Goal: Task Accomplishment & Management: Complete application form

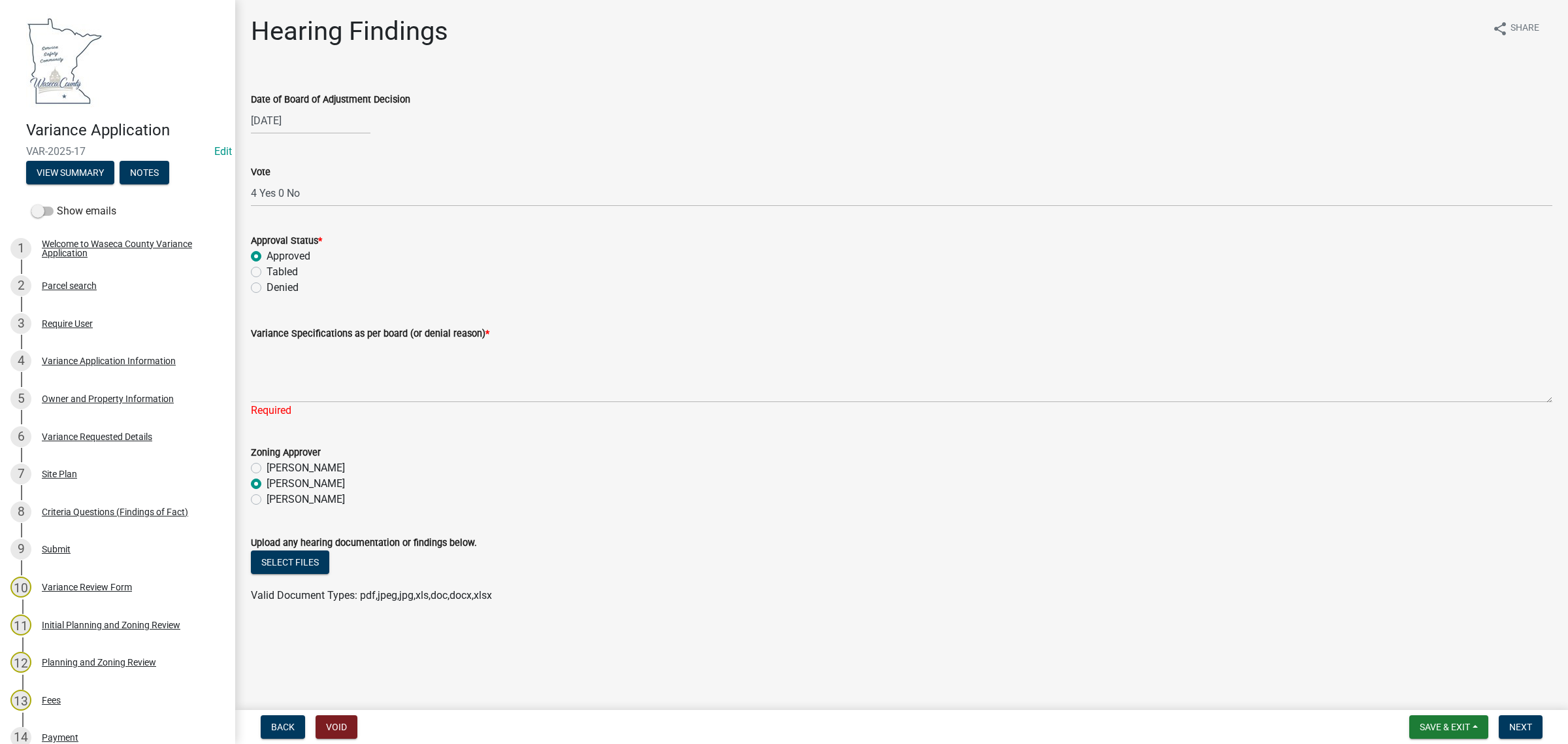
click at [461, 488] on div "[PERSON_NAME]" at bounding box center [901, 483] width 1301 height 15
click at [318, 554] on button "Select files" at bounding box center [289, 562] width 78 height 23
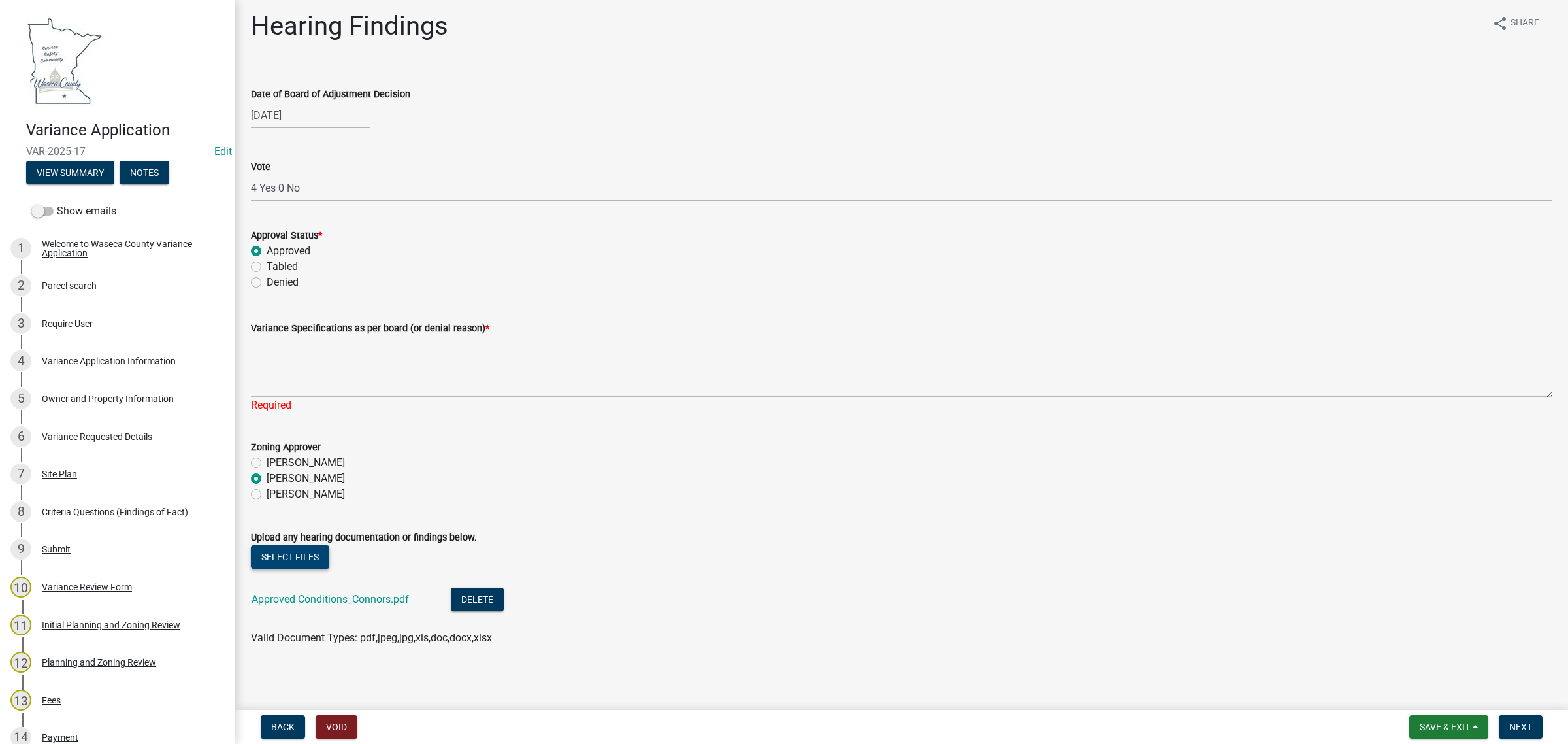
scroll to position [8, 0]
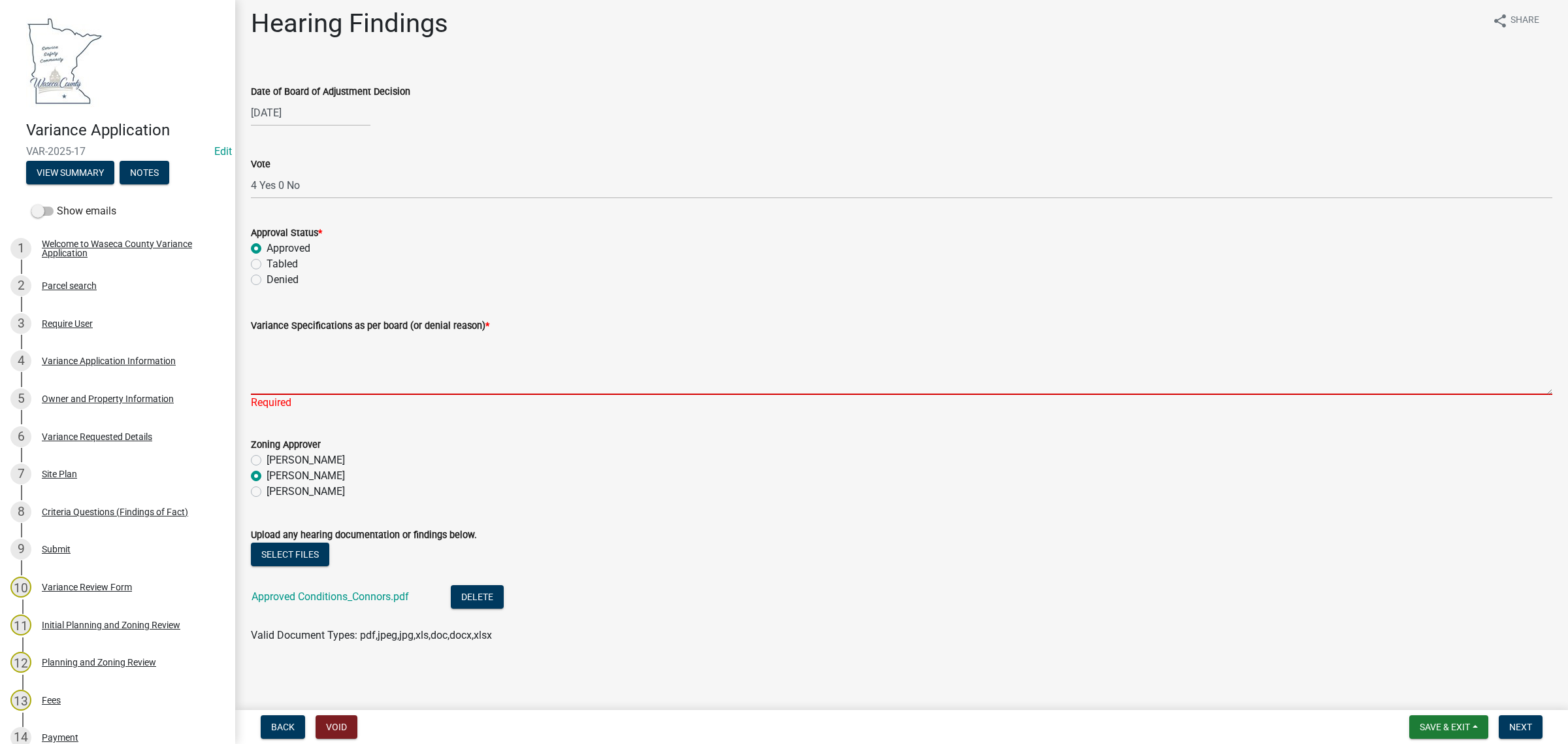
click at [397, 347] on textarea "Variance Specifications as per board (or denial reason) *" at bounding box center [901, 364] width 1301 height 62
type textarea "f"
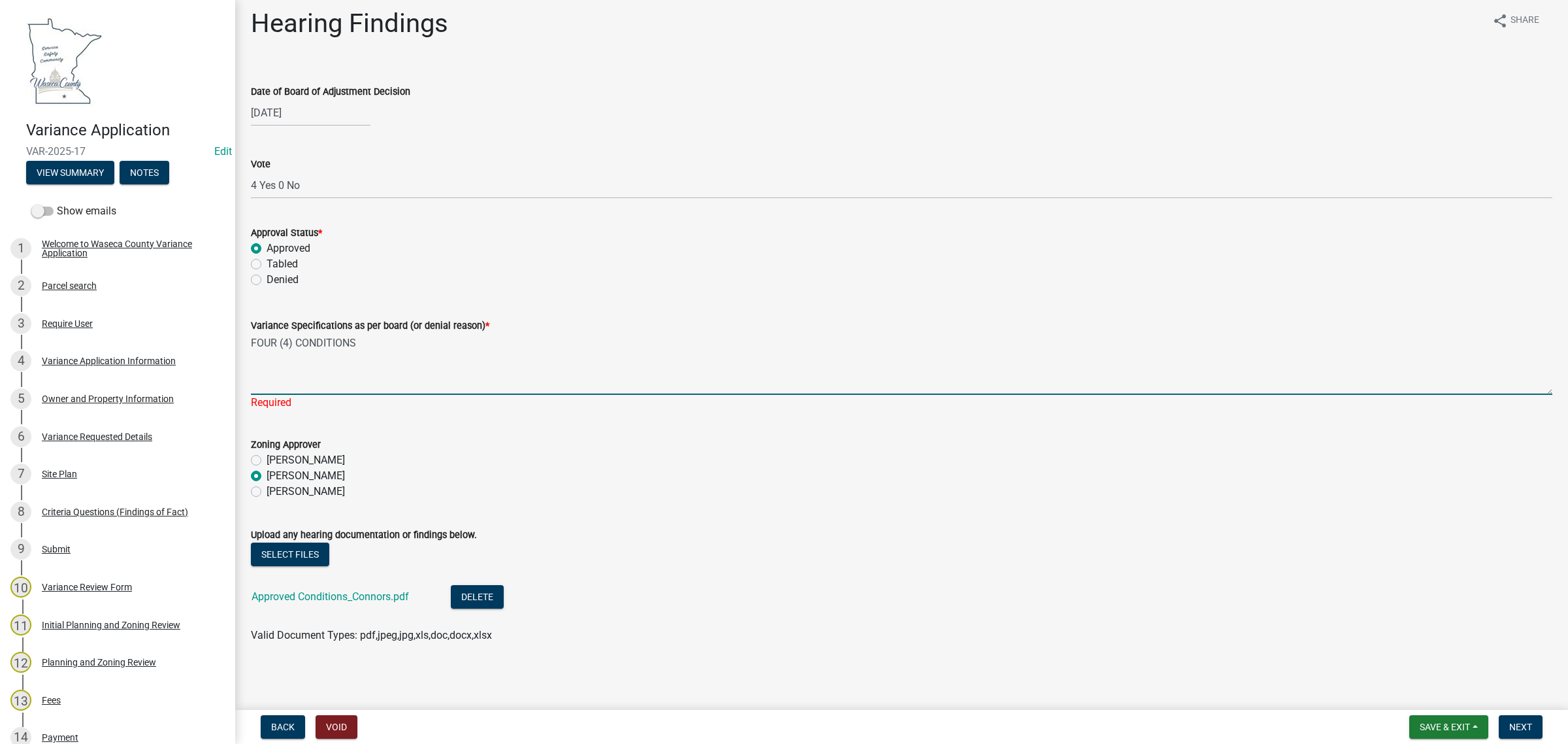
type textarea "FOUR (4) CONDITIONS"
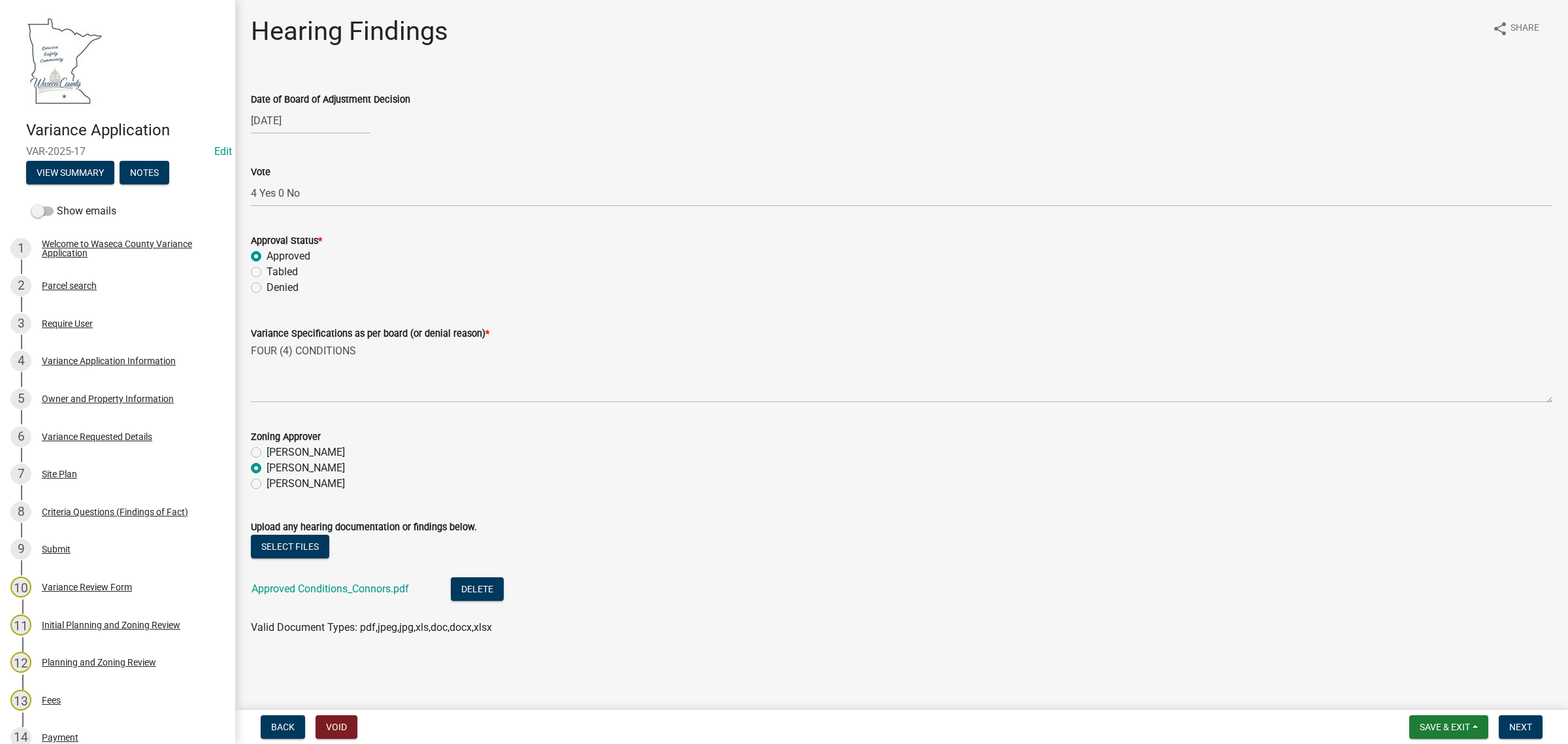
scroll to position [0, 0]
click at [1244, 558] on div "Select files" at bounding box center [901, 548] width 1301 height 27
click at [1514, 723] on span "Next" at bounding box center [1521, 727] width 23 height 11
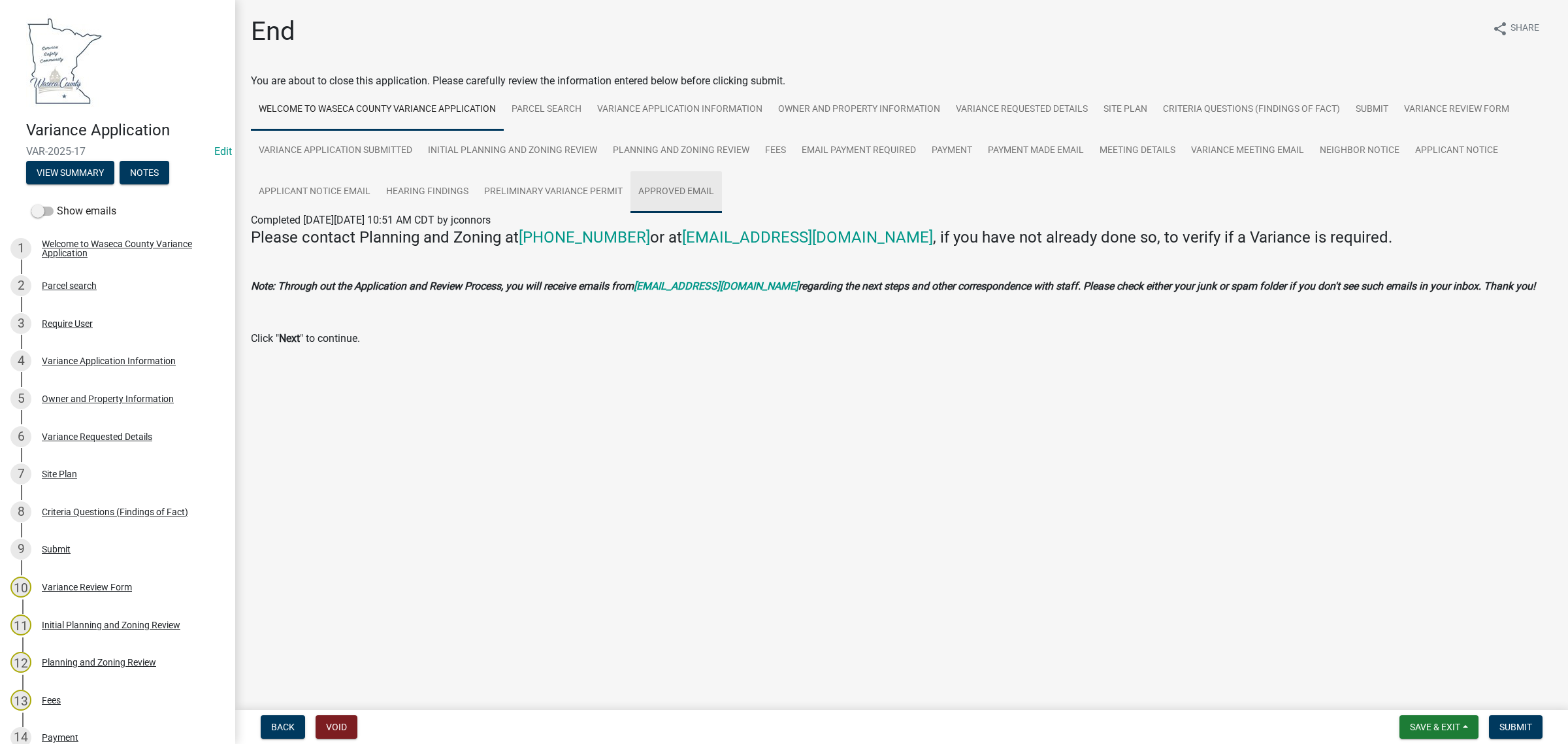
click at [665, 185] on link "Approved Email" at bounding box center [676, 192] width 92 height 42
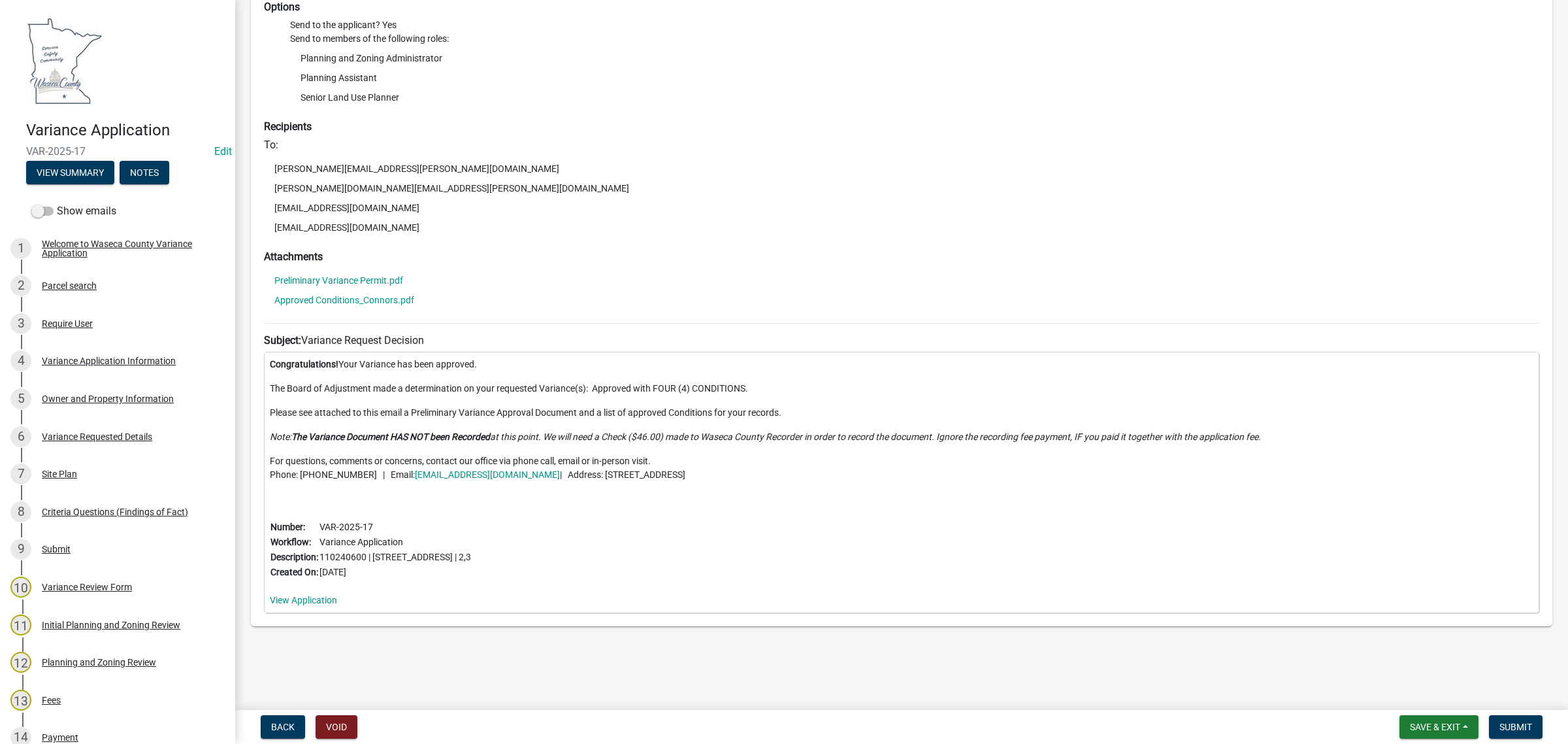
scroll to position [311, 0]
click at [1512, 723] on span "Submit" at bounding box center [1516, 727] width 33 height 11
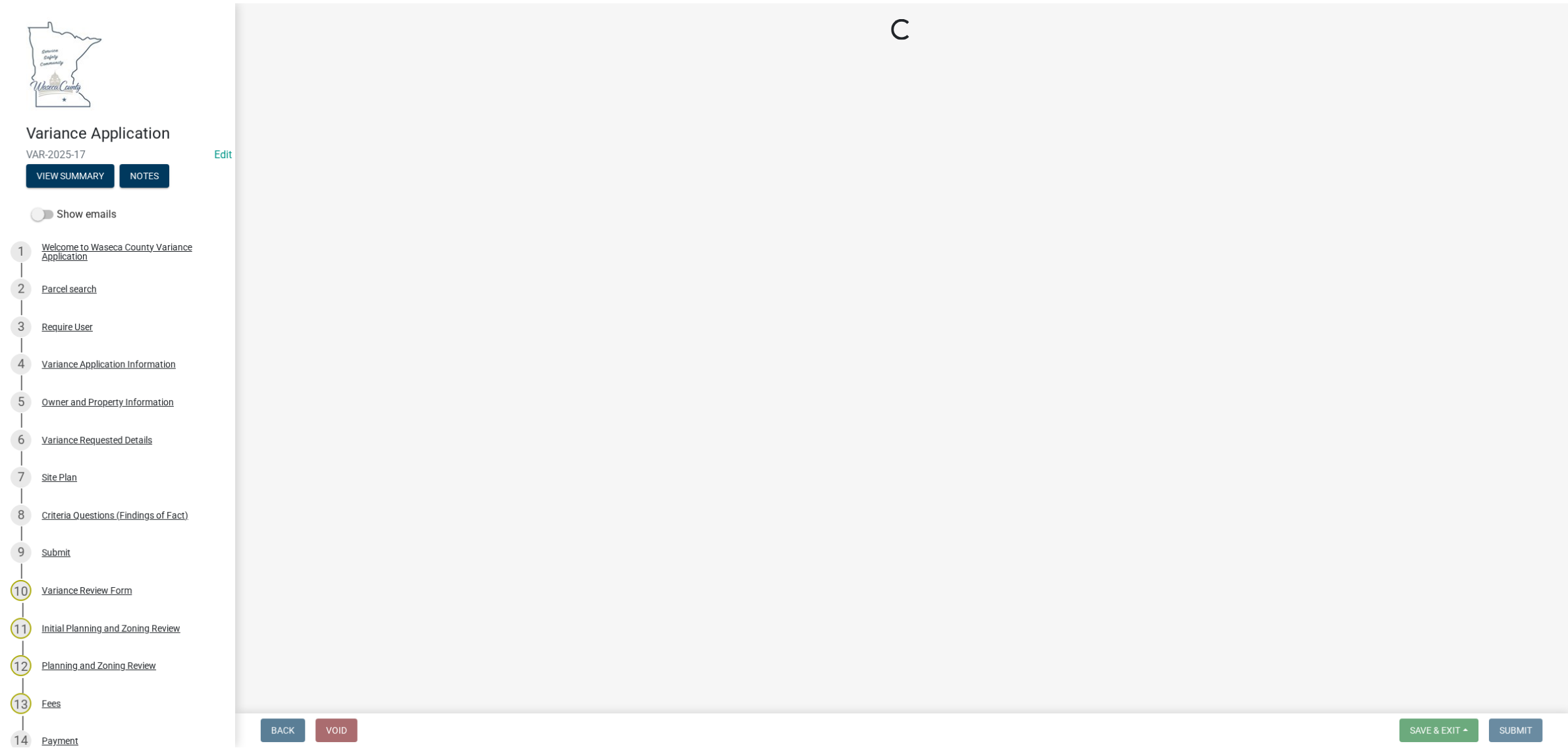
scroll to position [0, 0]
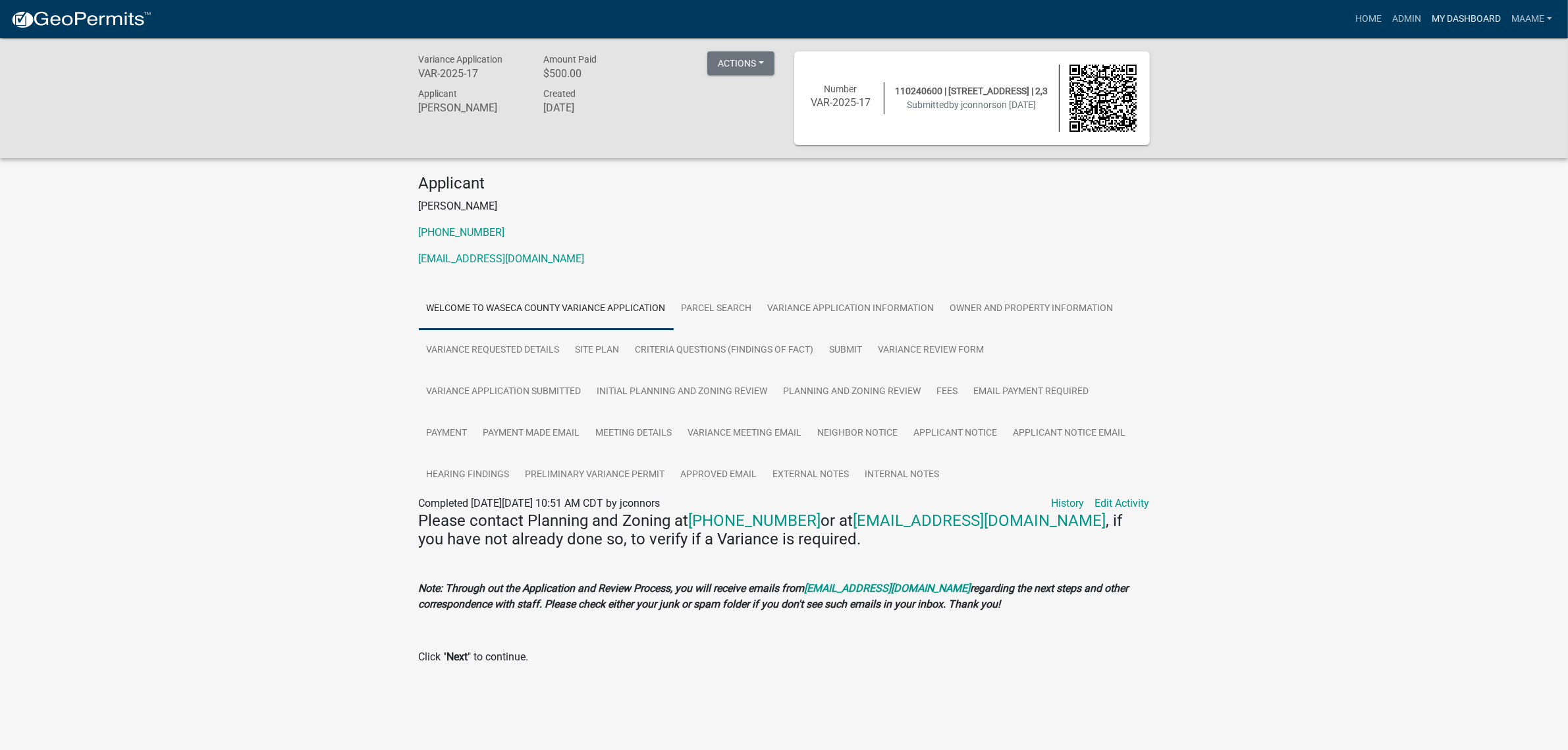
click at [1451, 24] on link "My Dashboard" at bounding box center [1466, 19] width 80 height 25
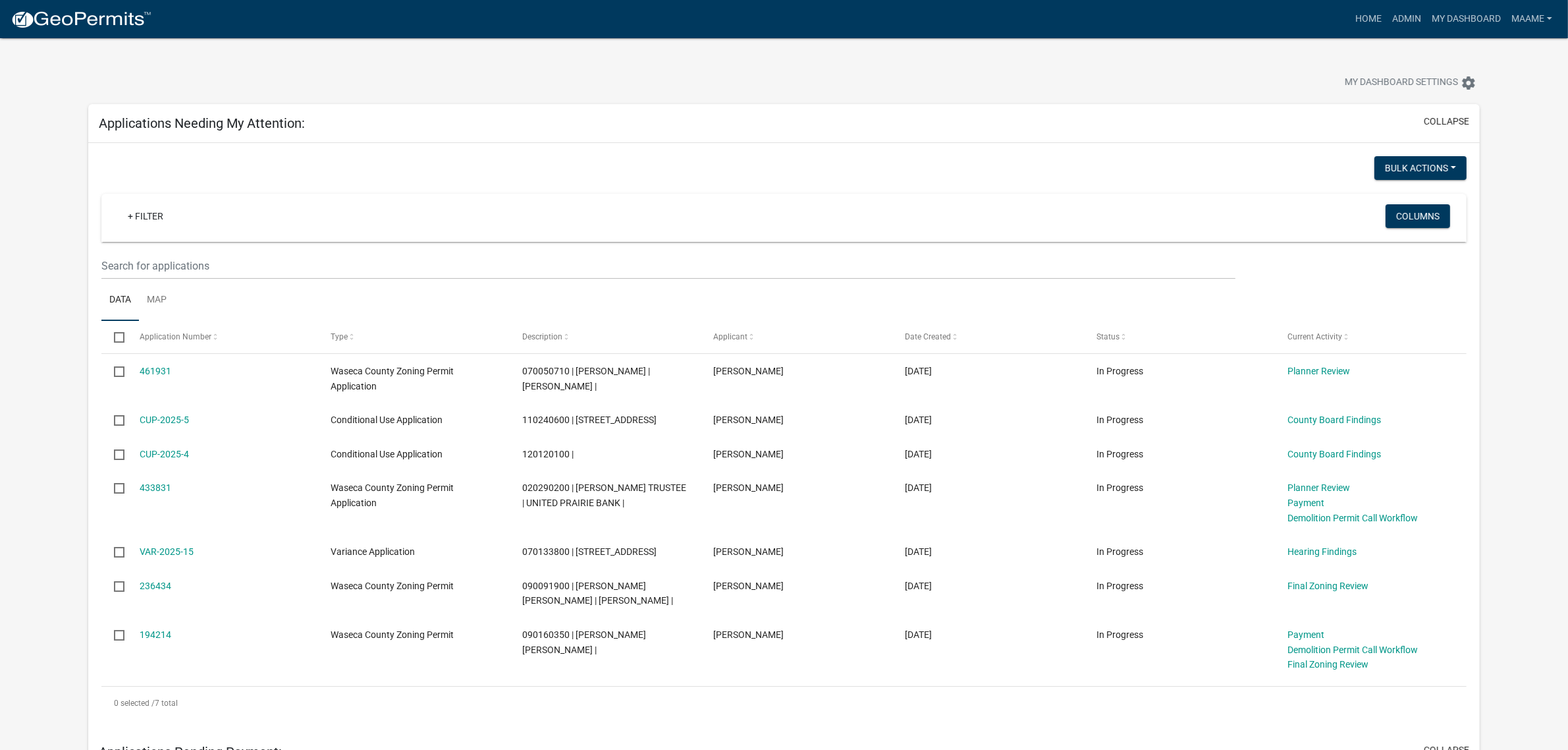
click at [797, 51] on div "My Dashboard Settings settings" at bounding box center [784, 69] width 1411 height 61
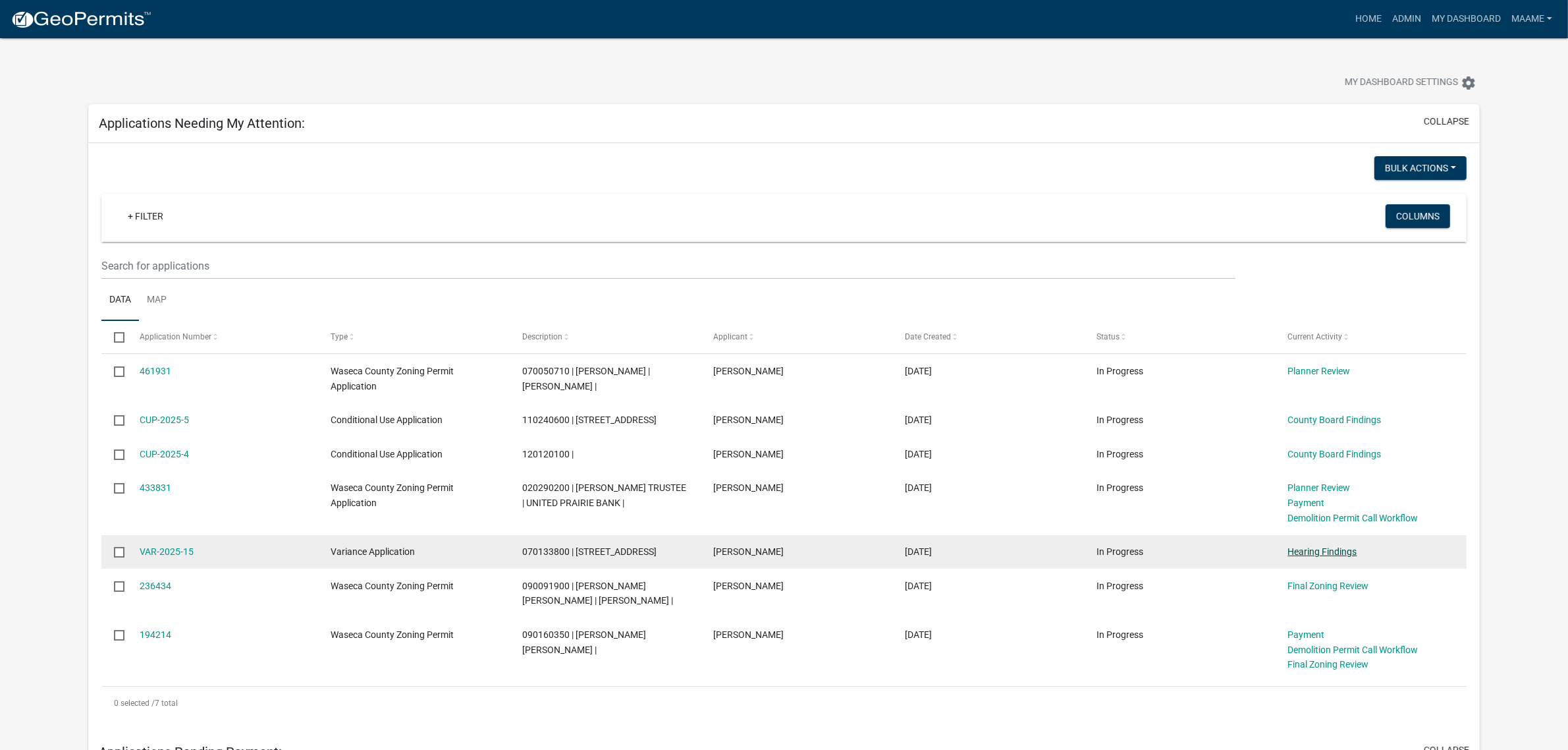
click at [1296, 551] on link "Hearing Findings" at bounding box center [1322, 551] width 69 height 11
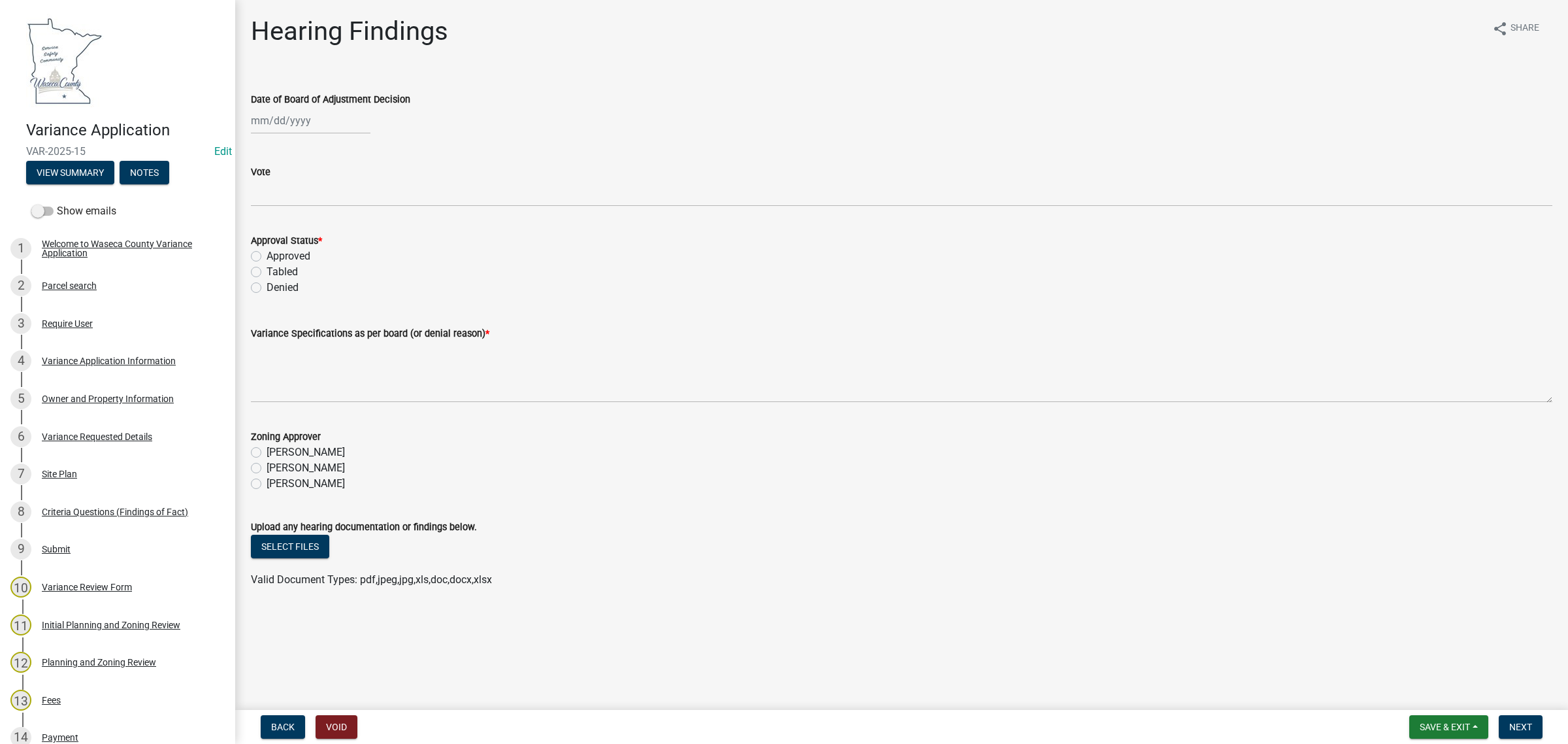
click at [291, 127] on div at bounding box center [310, 121] width 119 height 27
select select "8"
select select "2025"
click at [326, 212] on div "7" at bounding box center [326, 210] width 21 height 21
type input "[DATE]"
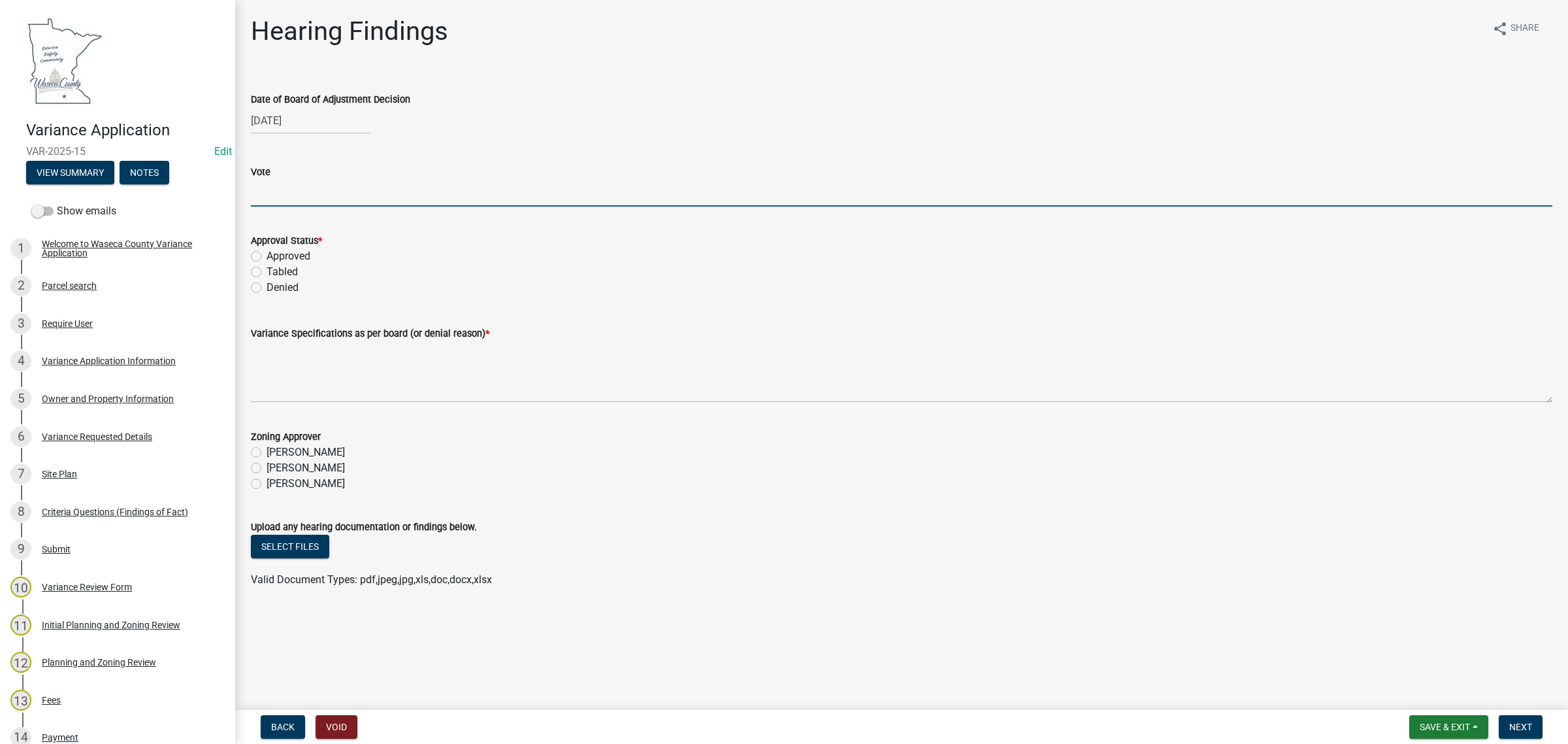
click at [311, 200] on input "Vote" at bounding box center [901, 193] width 1301 height 27
type input "4 Yes 0 No"
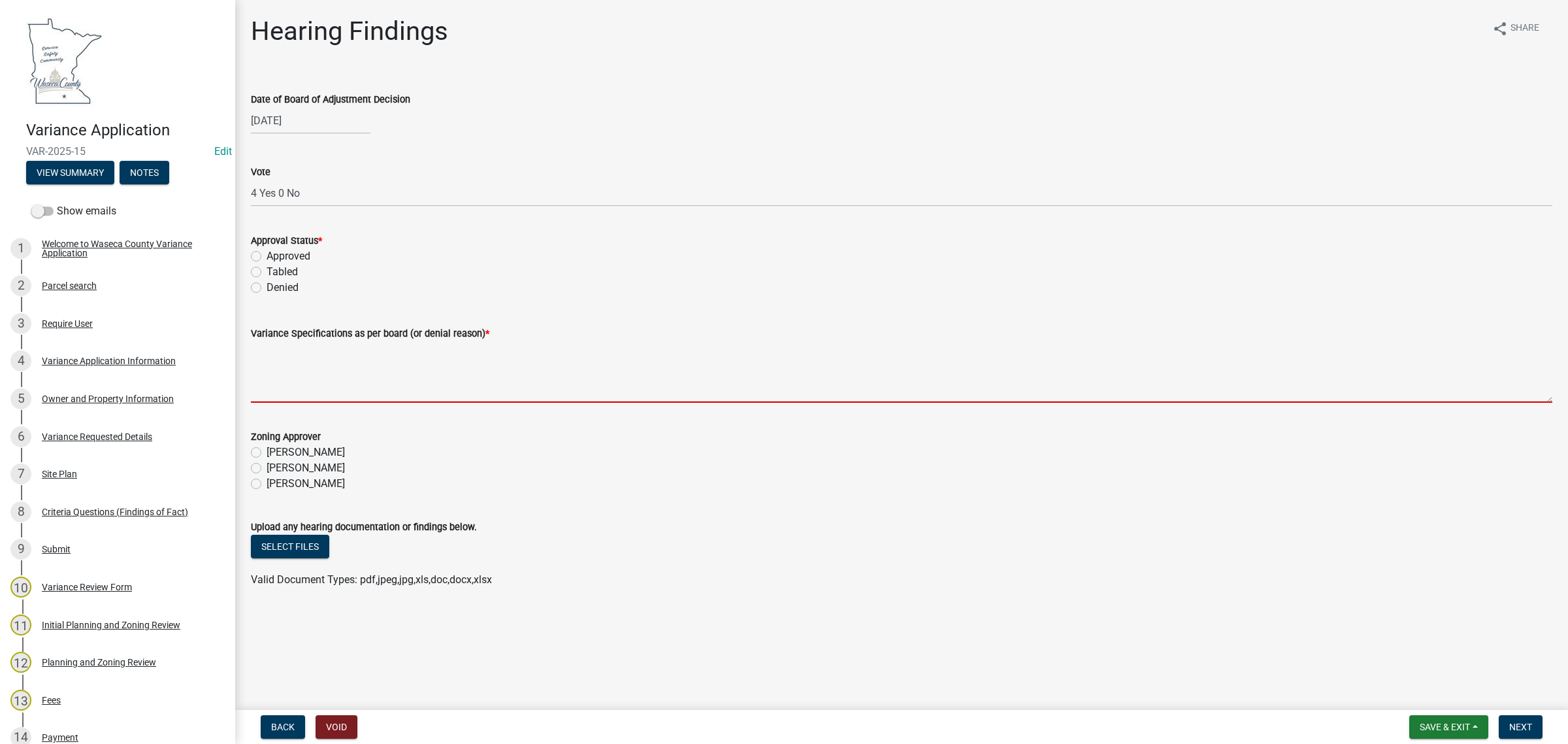
click at [304, 380] on textarea "Variance Specifications as per board (or denial reason) *" at bounding box center [901, 372] width 1301 height 62
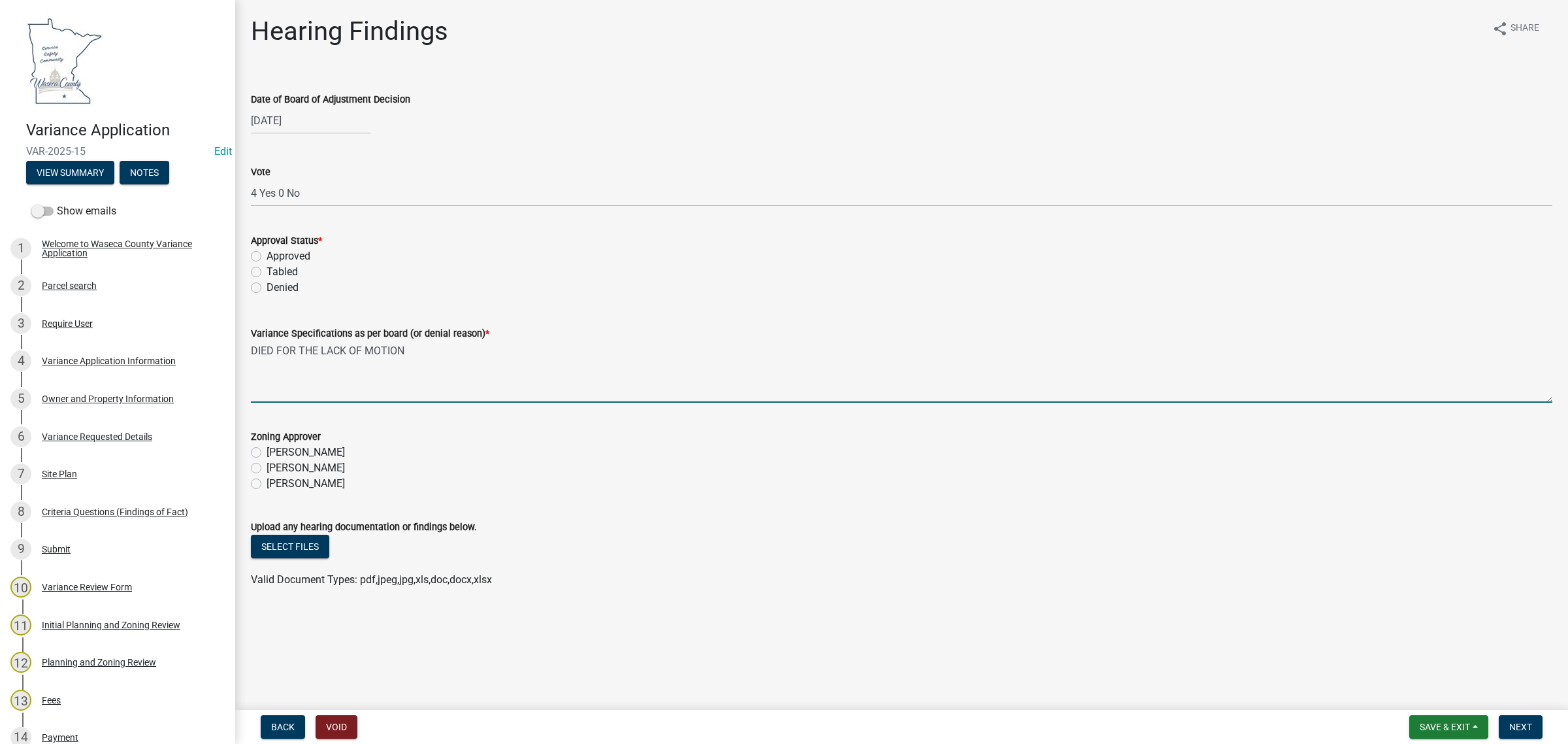
type textarea "DIED FOR THE LACK OF MOTION"
click at [267, 286] on label "Denied" at bounding box center [283, 287] width 32 height 15
click at [267, 286] on input "Denied" at bounding box center [271, 284] width 9 height 9
radio input "true"
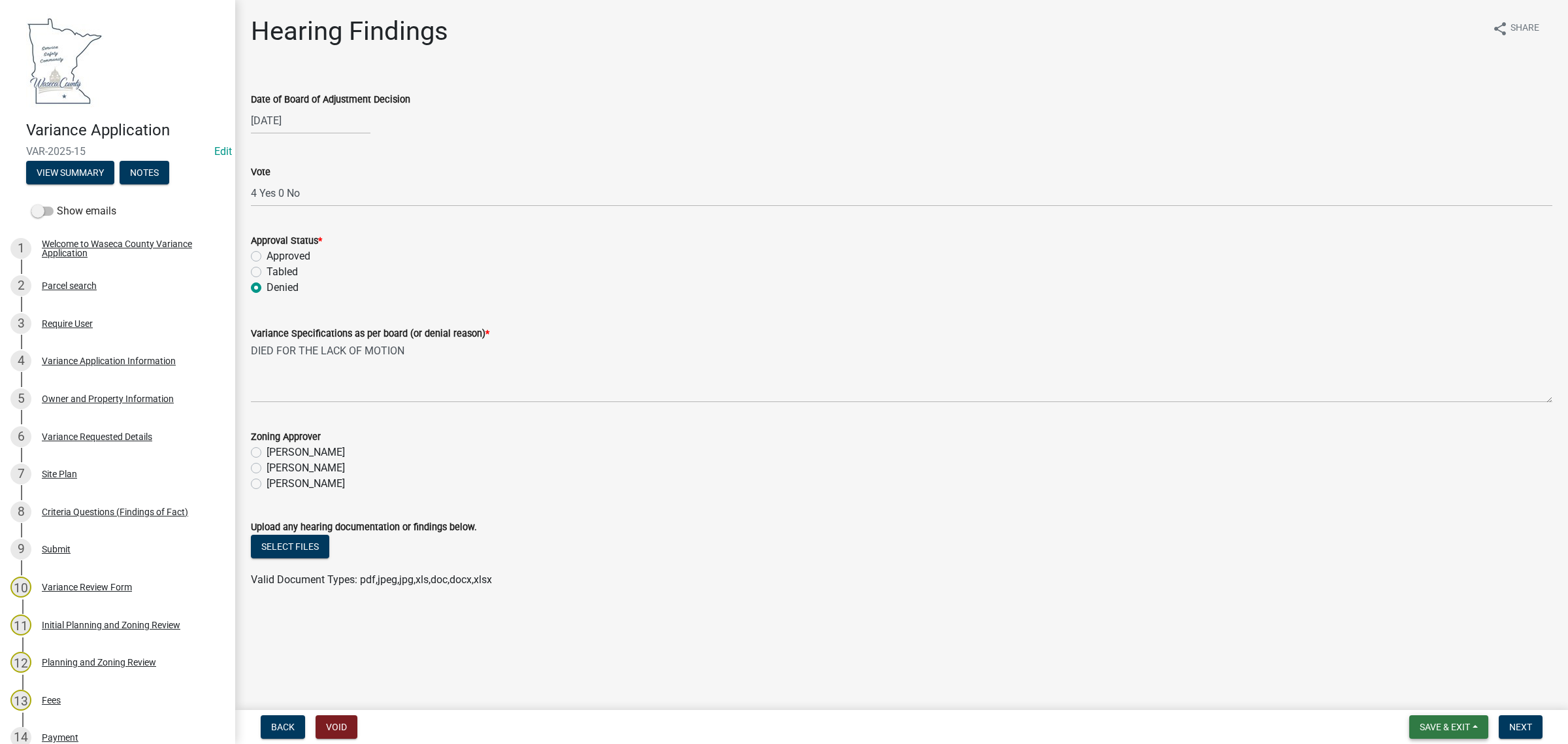
click at [1421, 723] on span "Save & Exit" at bounding box center [1445, 727] width 50 height 11
click at [1427, 688] on button "Save & Exit" at bounding box center [1436, 693] width 105 height 32
